Goal: Task Accomplishment & Management: Manage account settings

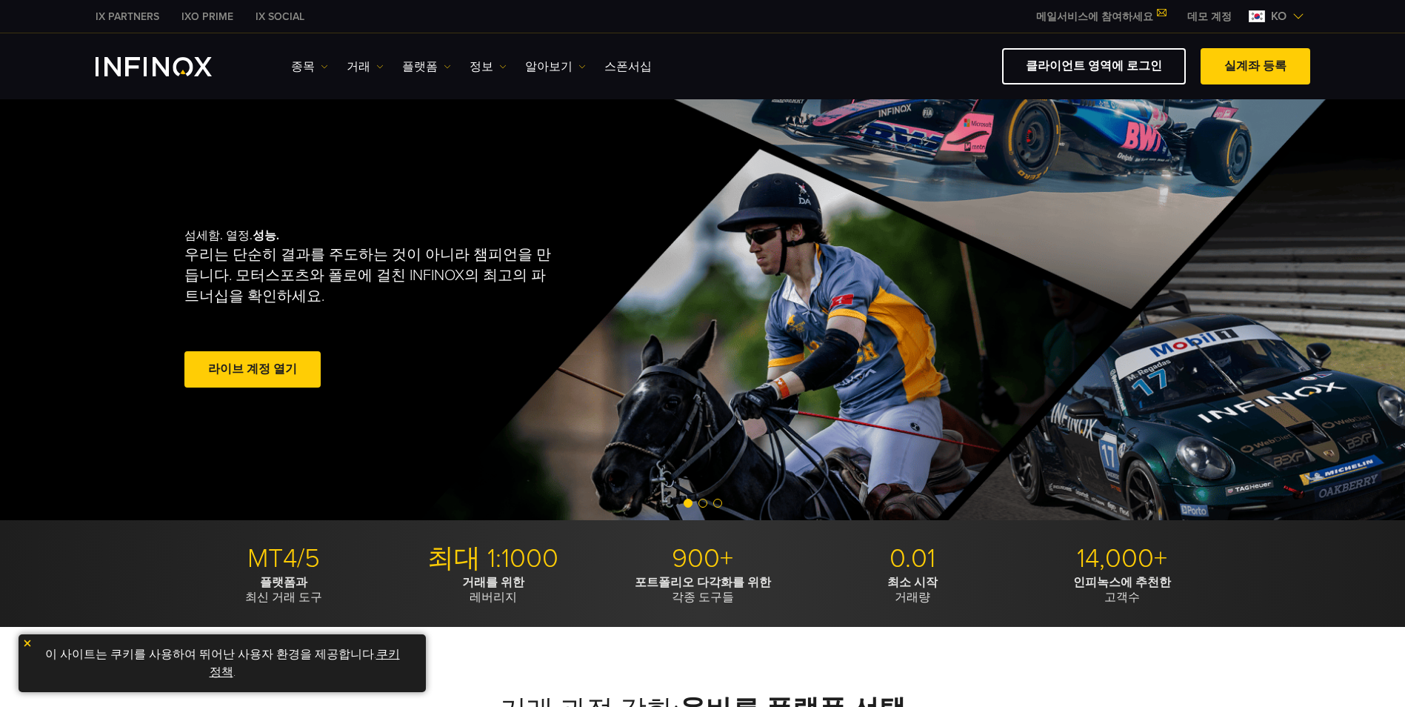
click at [1302, 13] on img at bounding box center [1299, 16] width 12 height 12
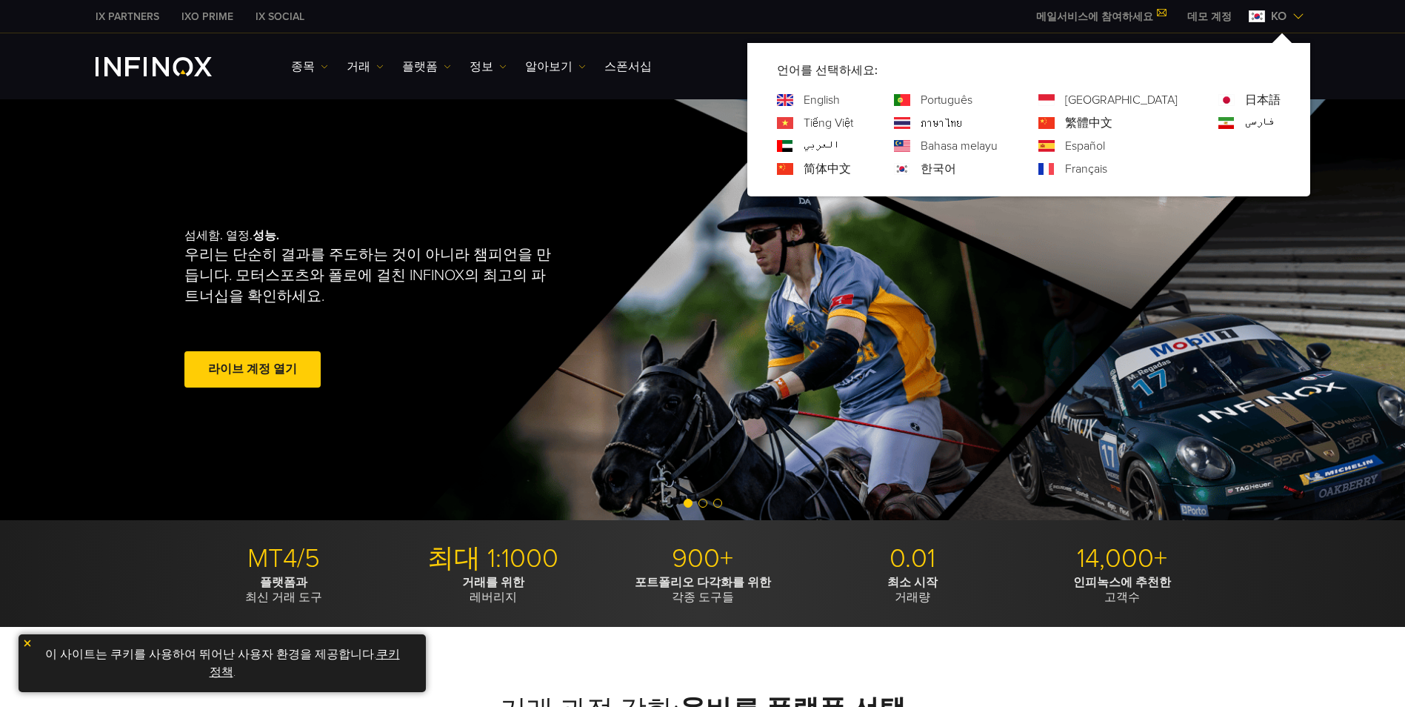
click at [1293, 19] on img at bounding box center [1299, 16] width 12 height 12
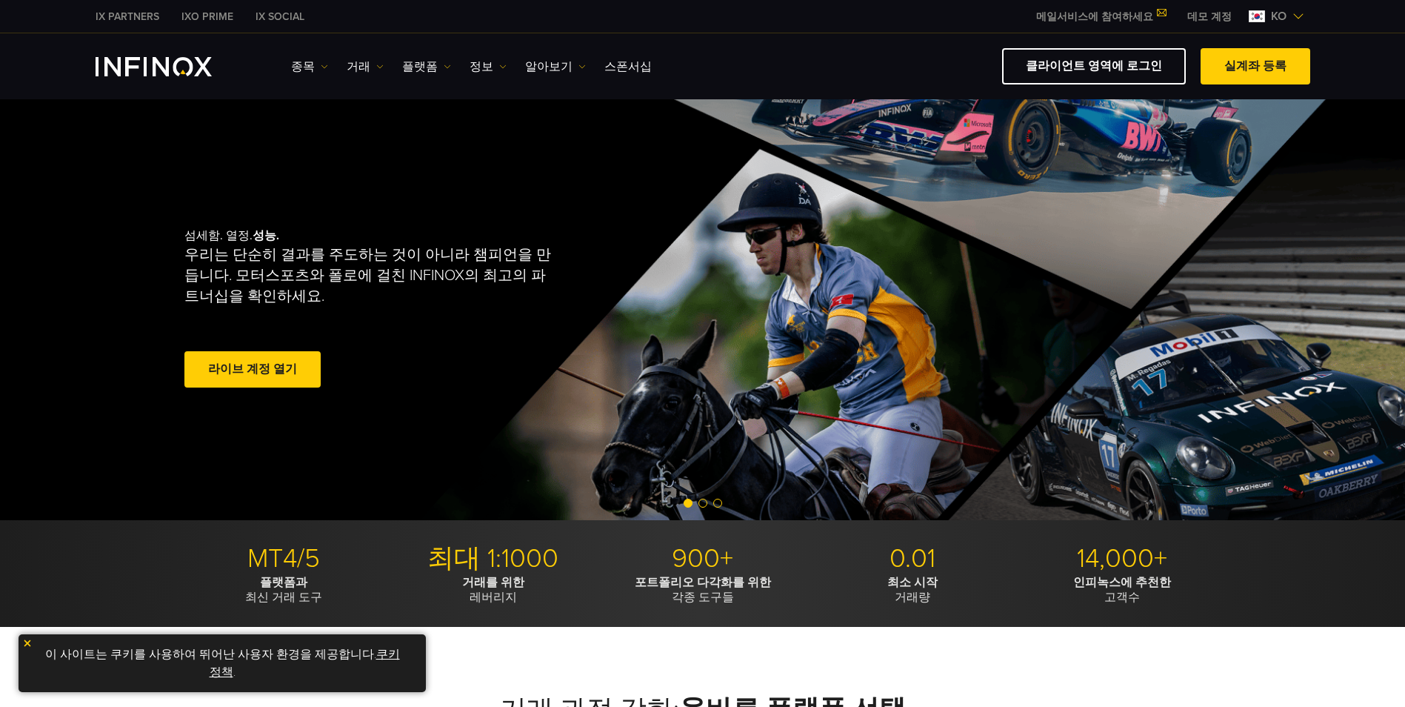
click at [1243, 17] on div "ko" at bounding box center [1276, 16] width 67 height 18
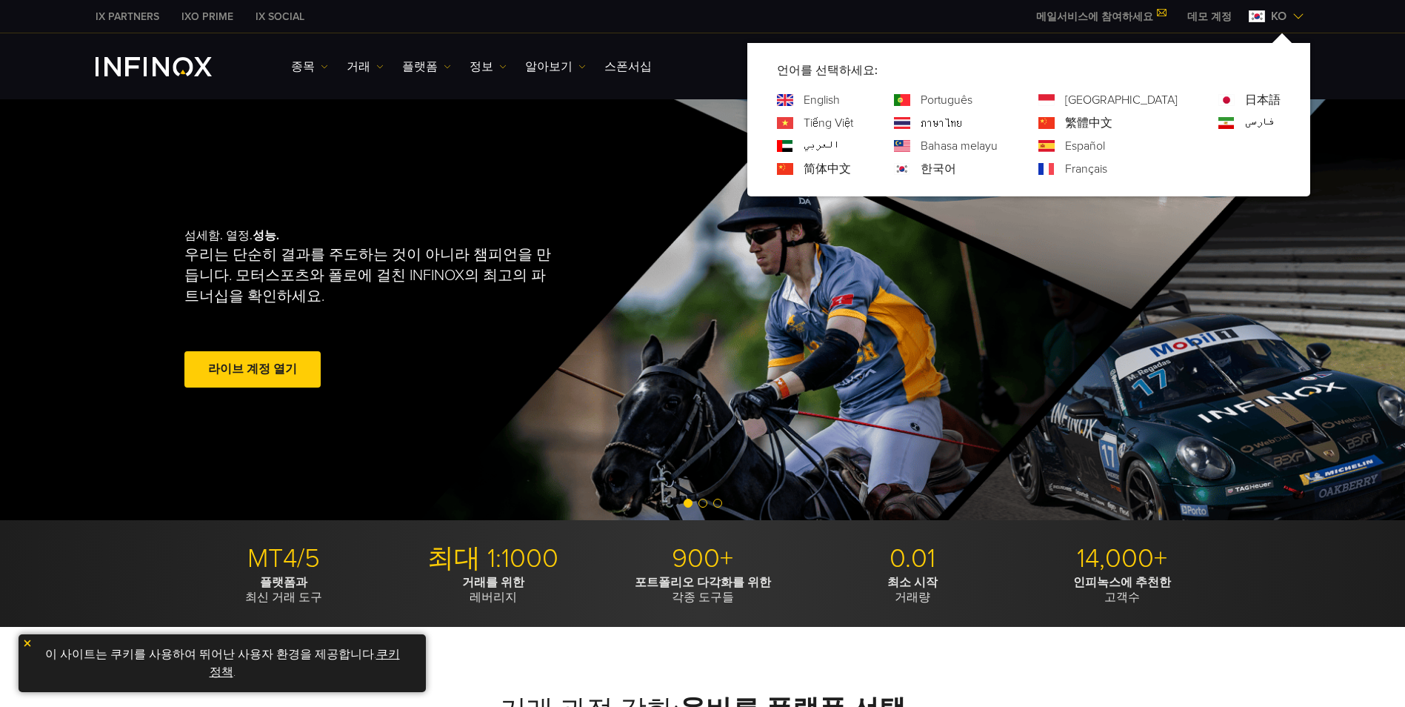
click at [1267, 15] on span "ko" at bounding box center [1278, 16] width 27 height 18
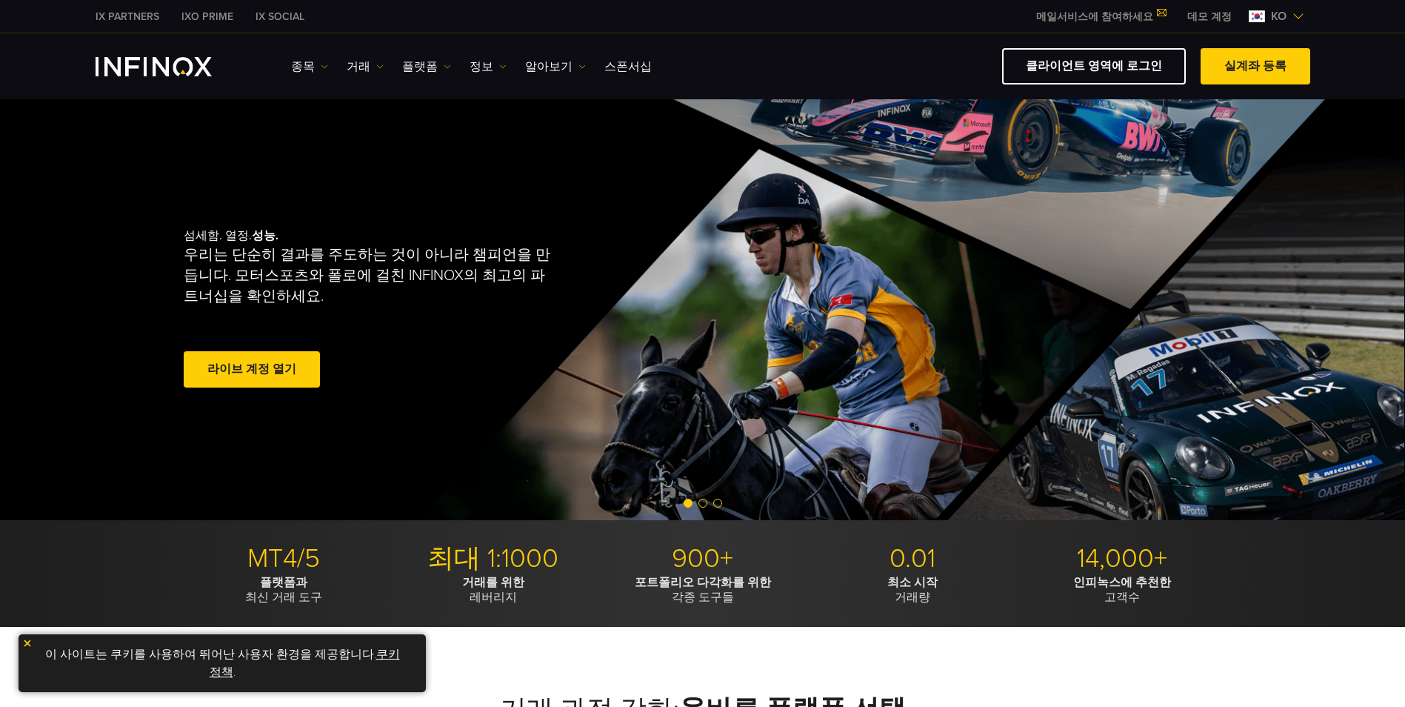
click at [260, 386] on link "라이브 계정 열기" at bounding box center [252, 369] width 136 height 36
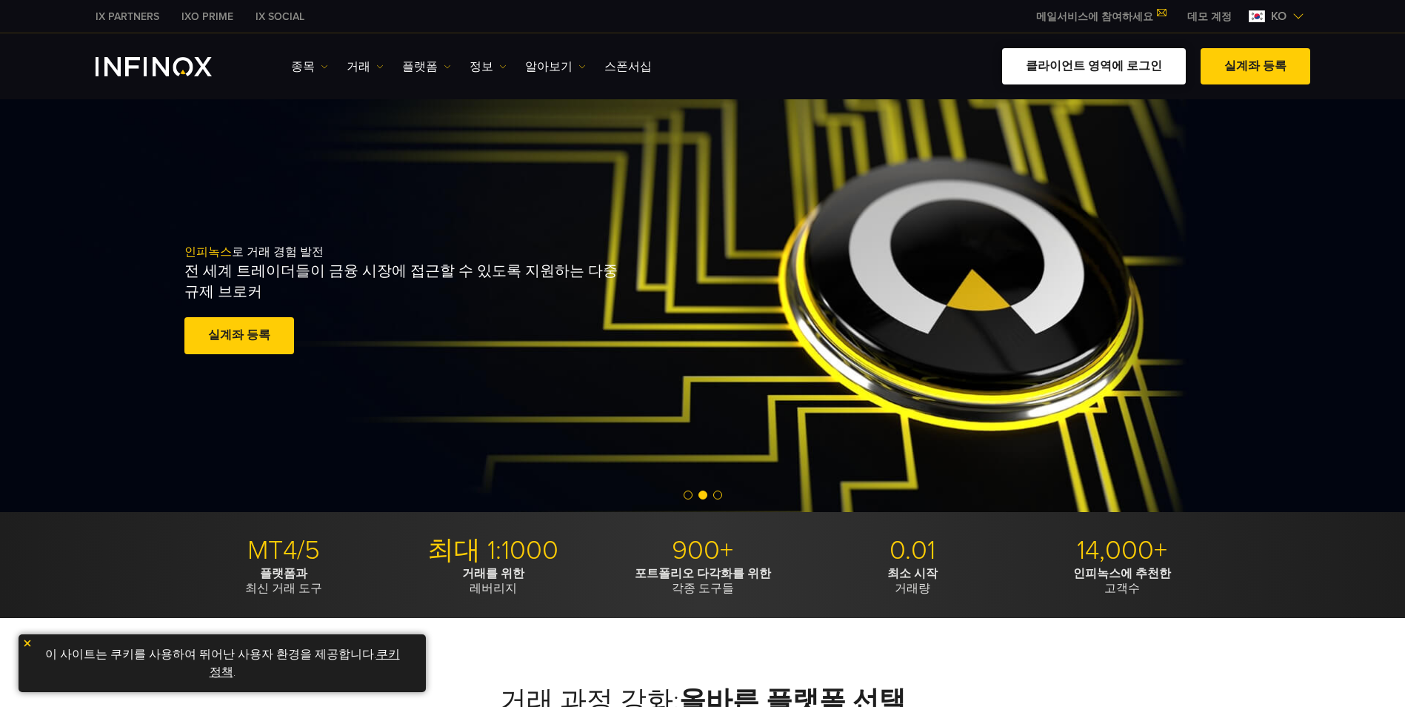
click at [1138, 66] on link "클라이언트 영역에 로그인" at bounding box center [1094, 66] width 184 height 36
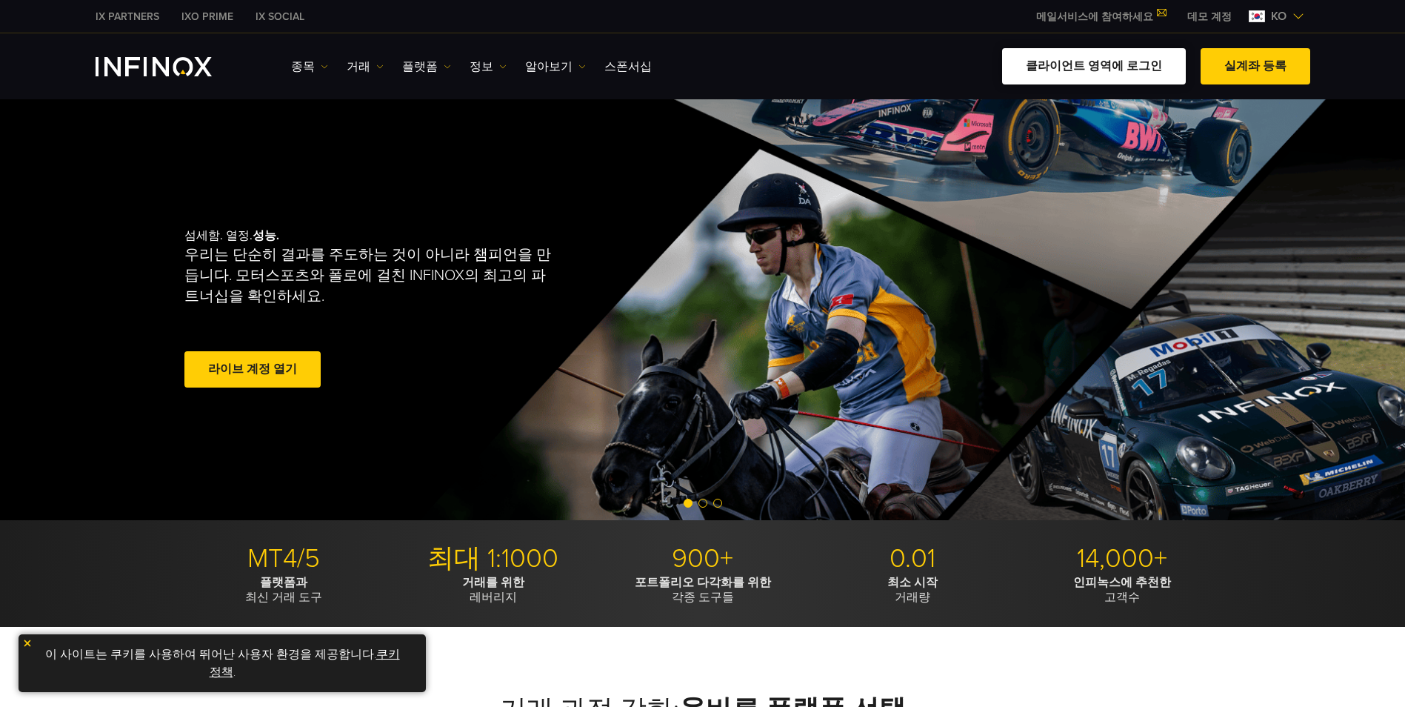
click at [1076, 57] on link "클라이언트 영역에 로그인" at bounding box center [1094, 66] width 184 height 36
